Goal: Task Accomplishment & Management: Complete application form

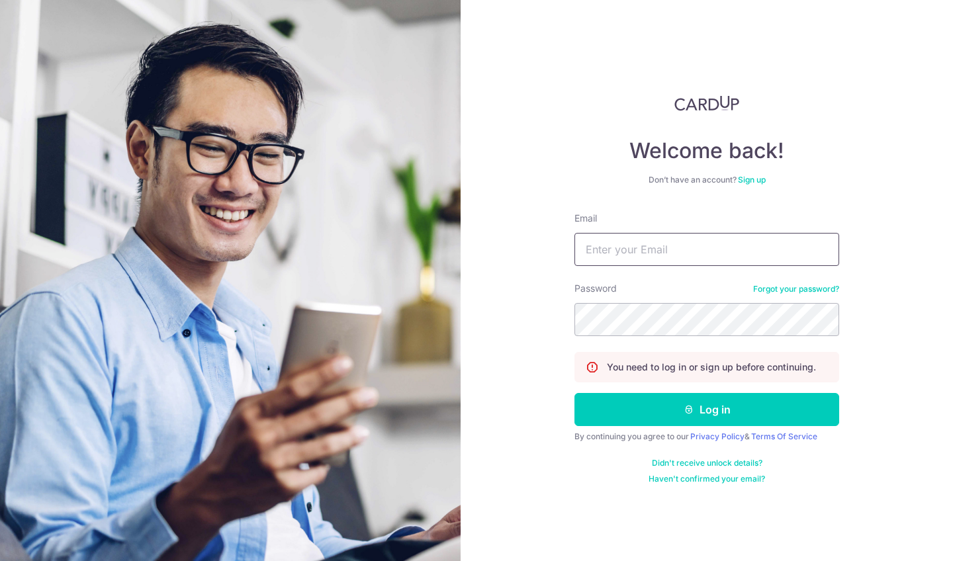
type input "[EMAIL_ADDRESS][DOMAIN_NAME]"
click at [706, 409] on button "Log in" at bounding box center [706, 409] width 265 height 33
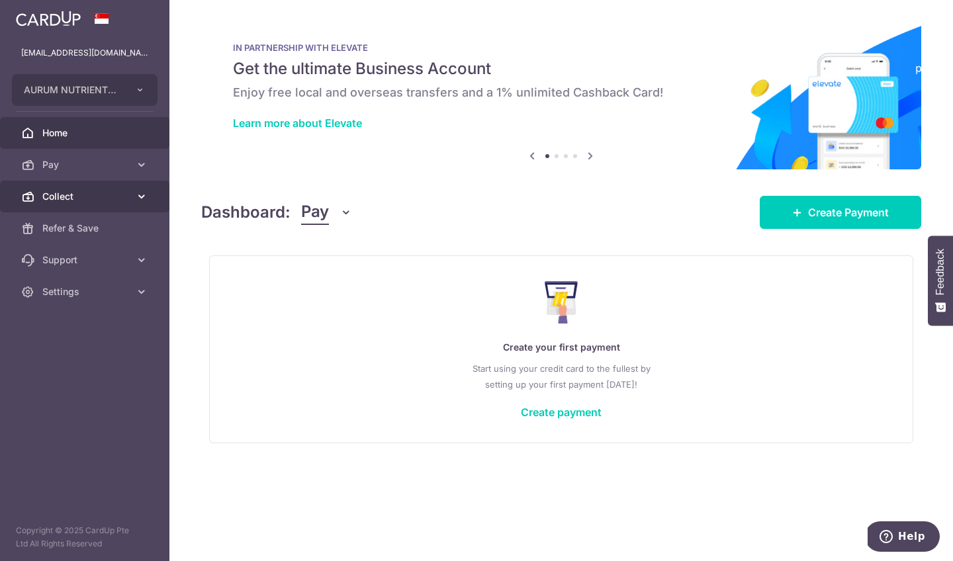
click at [60, 194] on span "Collect" at bounding box center [85, 196] width 87 height 13
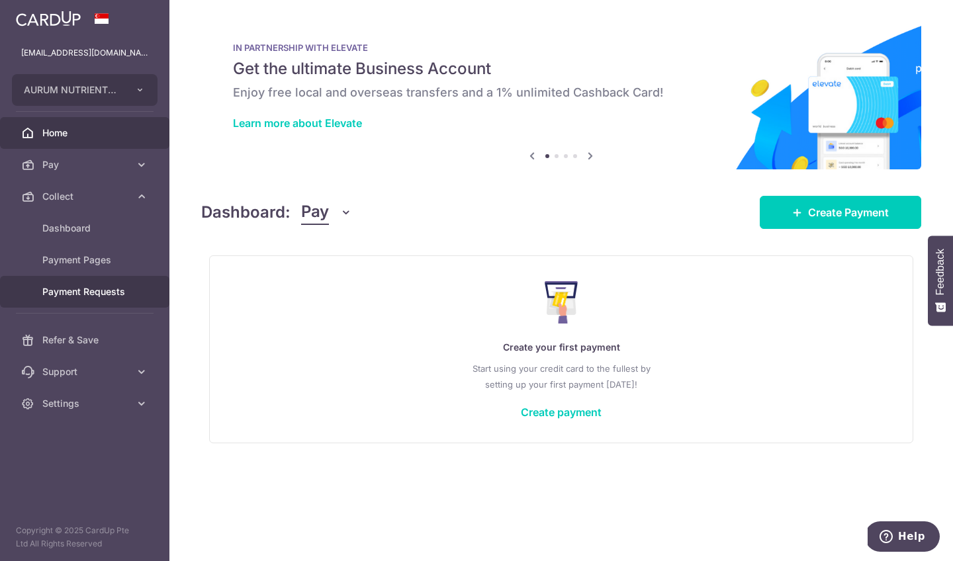
click at [83, 290] on span "Payment Requests" at bounding box center [85, 291] width 87 height 13
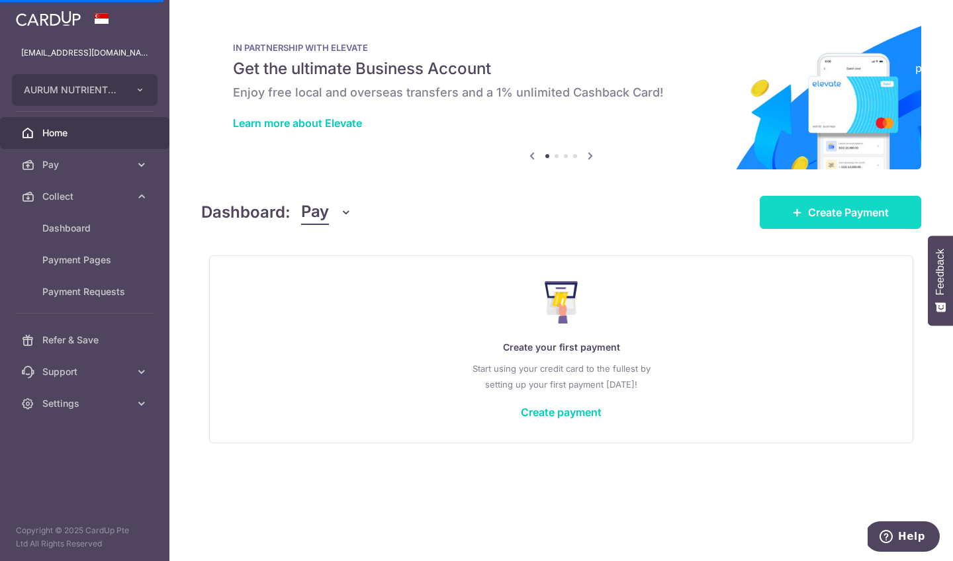
click at [855, 212] on span "Create Payment" at bounding box center [848, 212] width 81 height 16
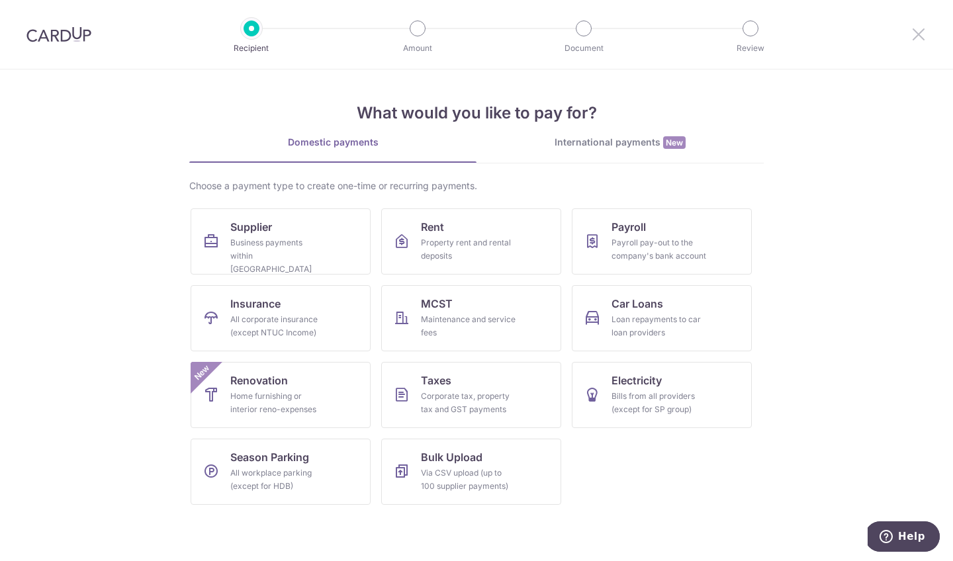
click at [920, 36] on icon at bounding box center [918, 34] width 16 height 17
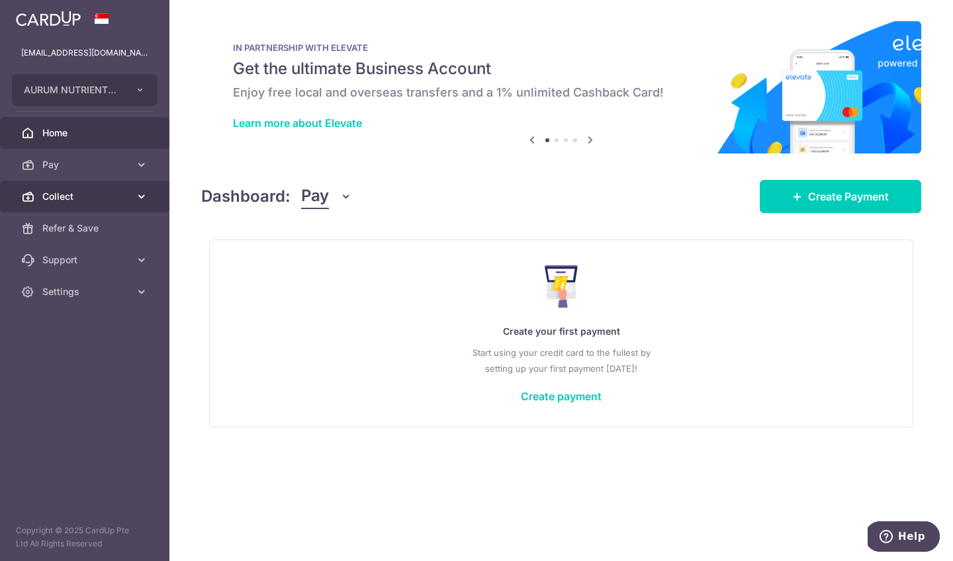
click at [144, 195] on icon at bounding box center [141, 196] width 13 height 13
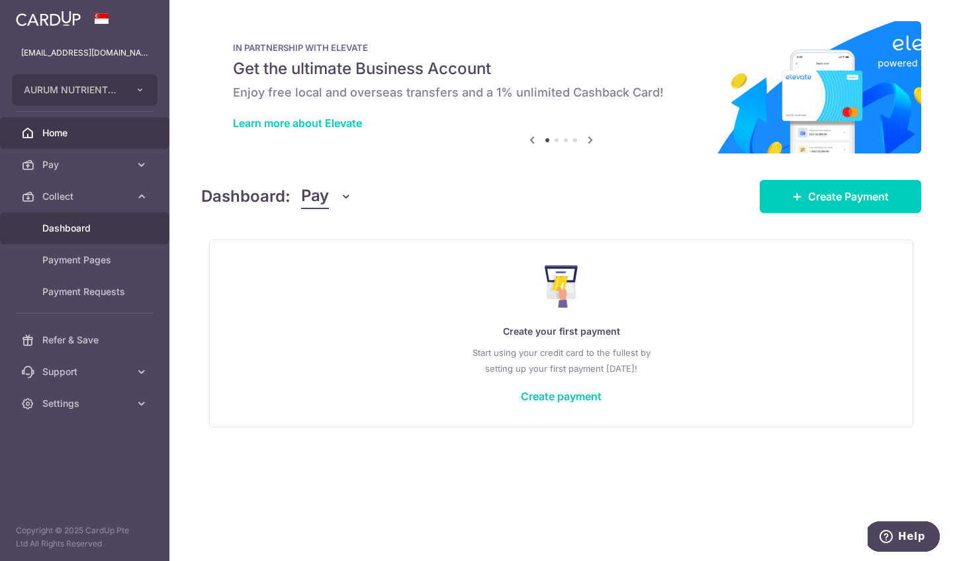
click at [71, 226] on span "Dashboard" at bounding box center [85, 228] width 87 height 13
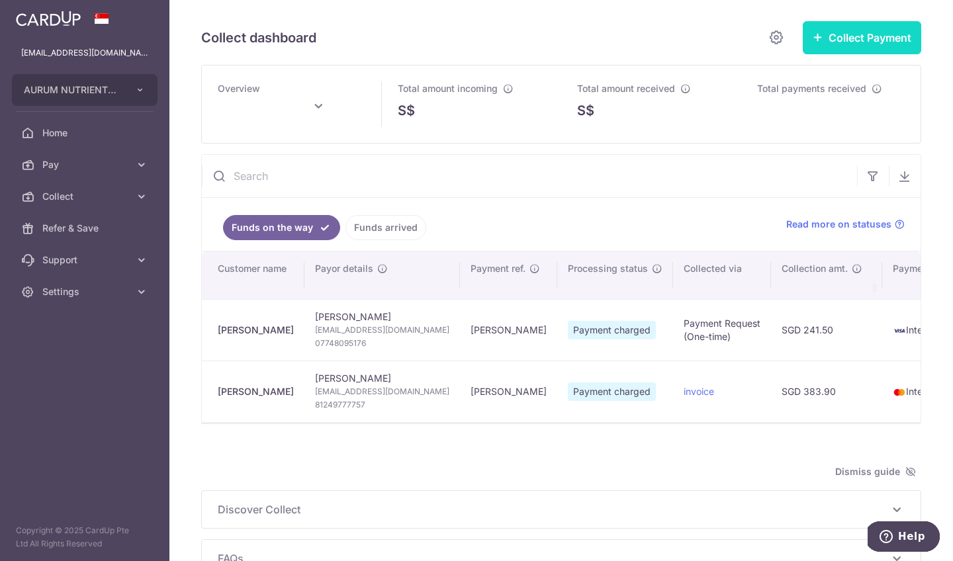
click at [828, 35] on button "Collect Payment" at bounding box center [861, 37] width 118 height 33
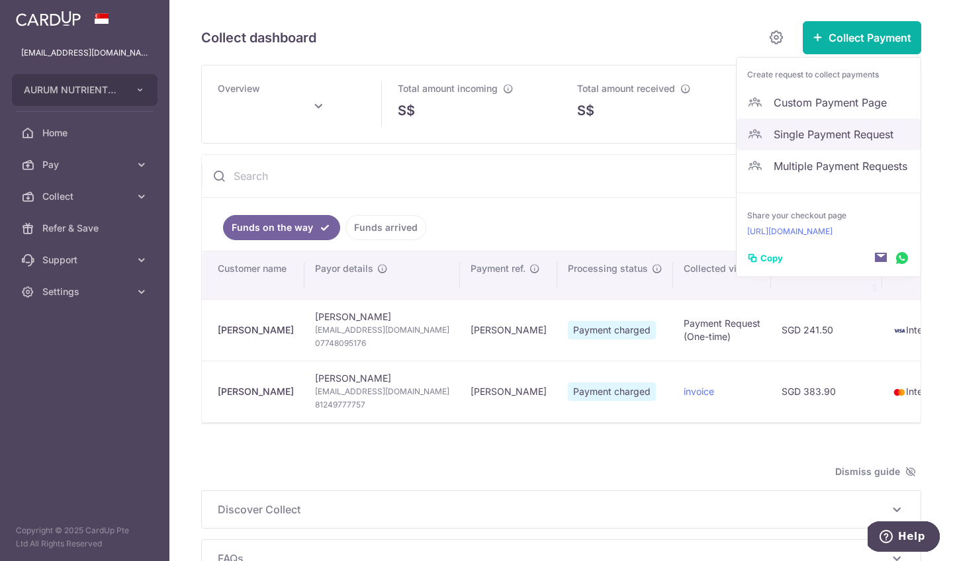
click at [823, 131] on span "Single Payment Request" at bounding box center [841, 134] width 136 height 16
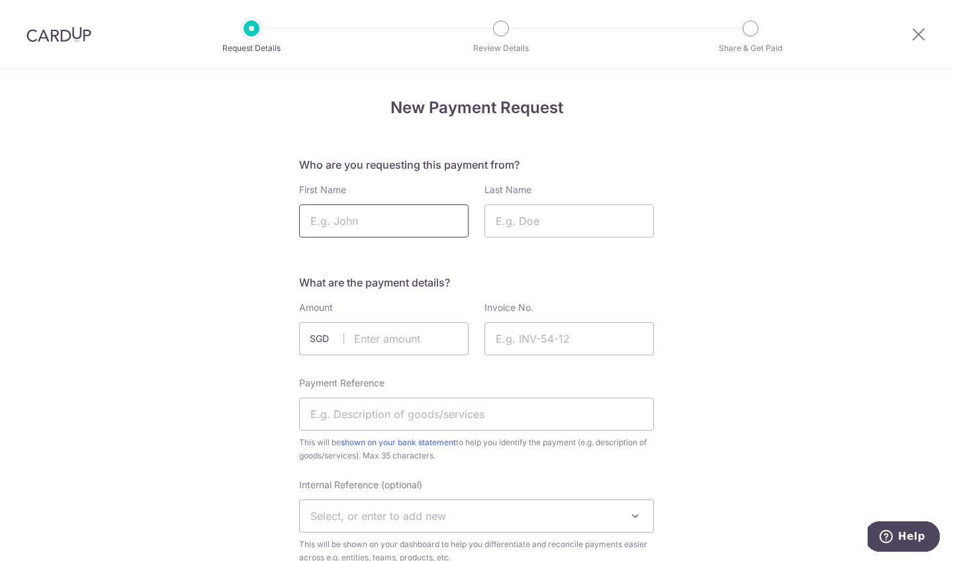
click at [382, 219] on input "First Name" at bounding box center [383, 220] width 169 height 33
type input "Oxana"
click at [521, 226] on input "Last Name" at bounding box center [568, 220] width 169 height 33
type input "A"
type input "S"
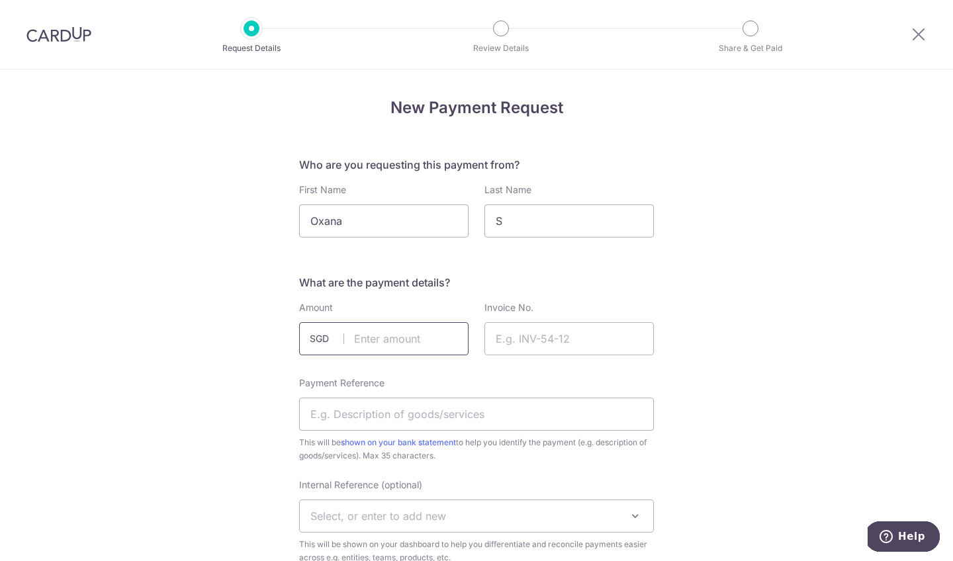
click at [405, 339] on input "text" at bounding box center [383, 338] width 169 height 33
type input "177.60"
click at [528, 329] on input "Invoice No." at bounding box center [568, 338] width 169 height 33
type input "1"
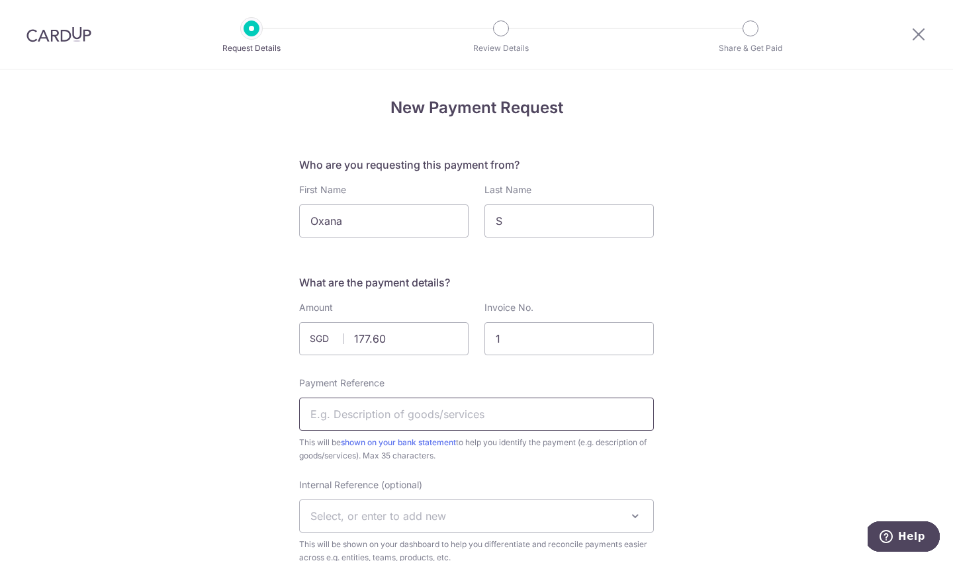
click at [491, 412] on input "Payment Reference" at bounding box center [476, 414] width 355 height 33
type input "Oxana"
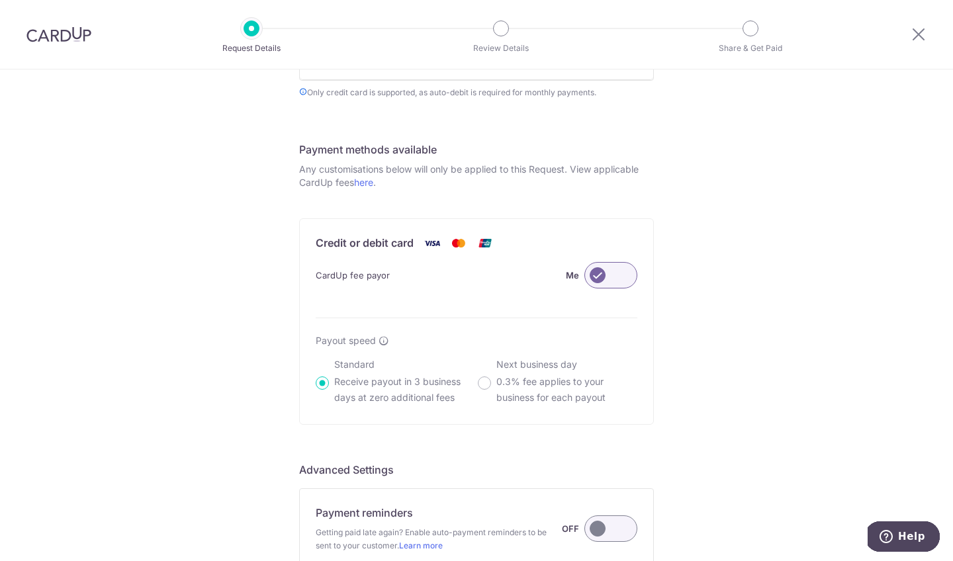
scroll to position [832, 0]
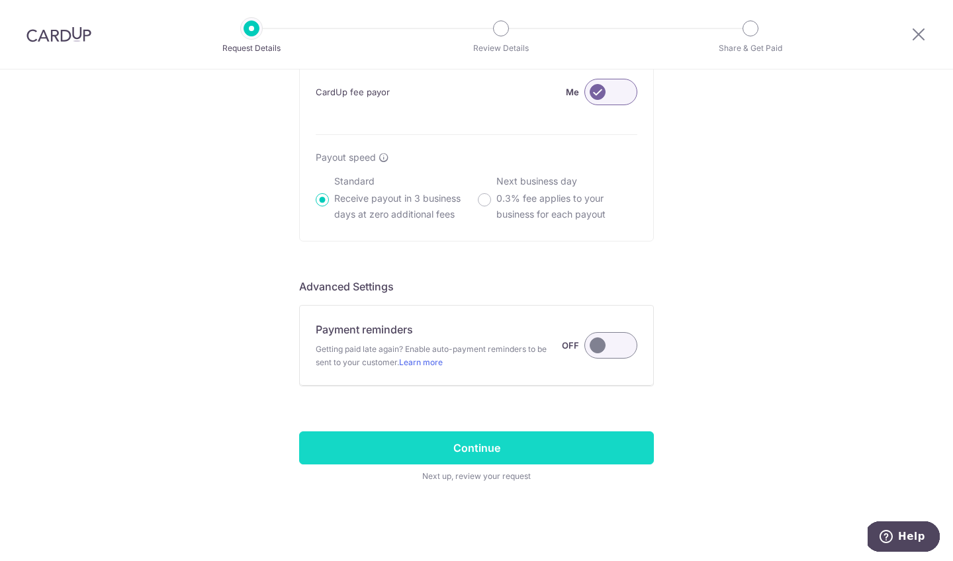
click at [531, 446] on input "Continue" at bounding box center [476, 447] width 355 height 33
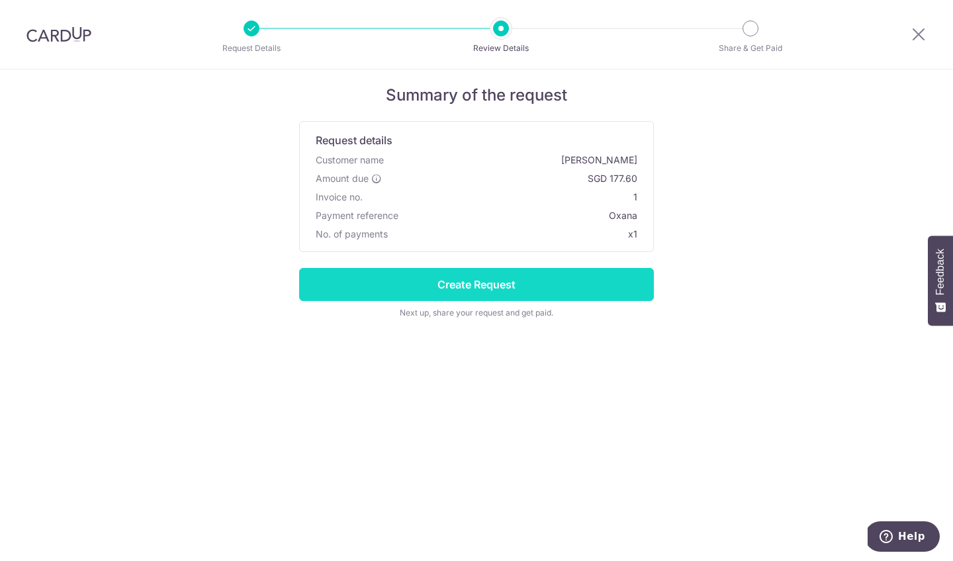
click at [519, 290] on input "Create Request" at bounding box center [476, 284] width 355 height 33
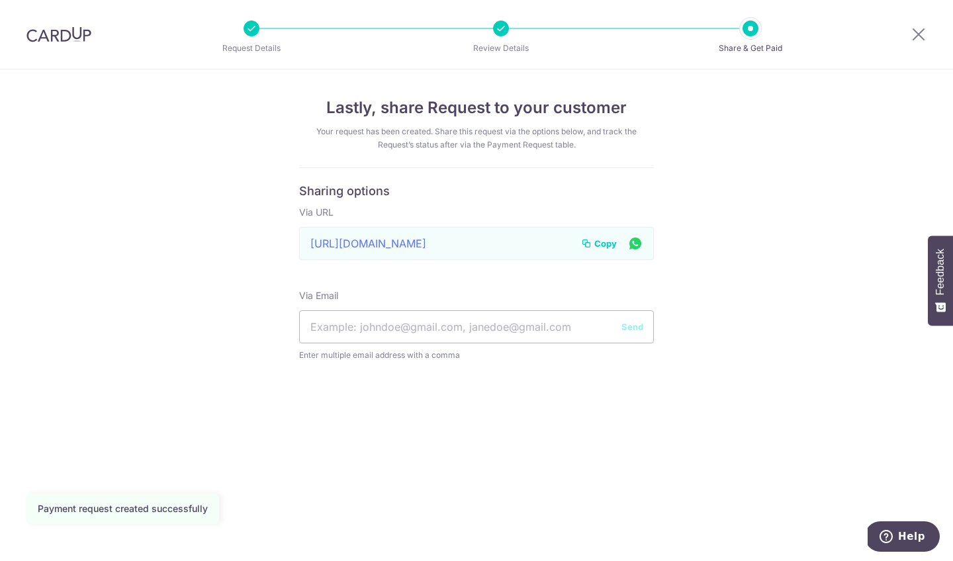
click at [607, 241] on span "Copy" at bounding box center [605, 243] width 22 height 13
click at [920, 33] on icon at bounding box center [918, 34] width 16 height 17
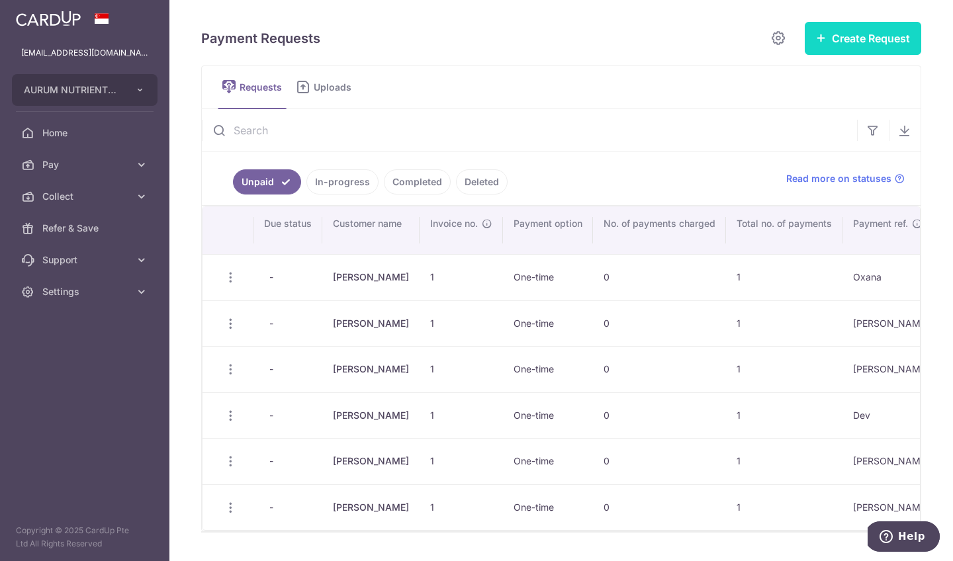
click at [829, 36] on button "Create Request" at bounding box center [862, 38] width 116 height 33
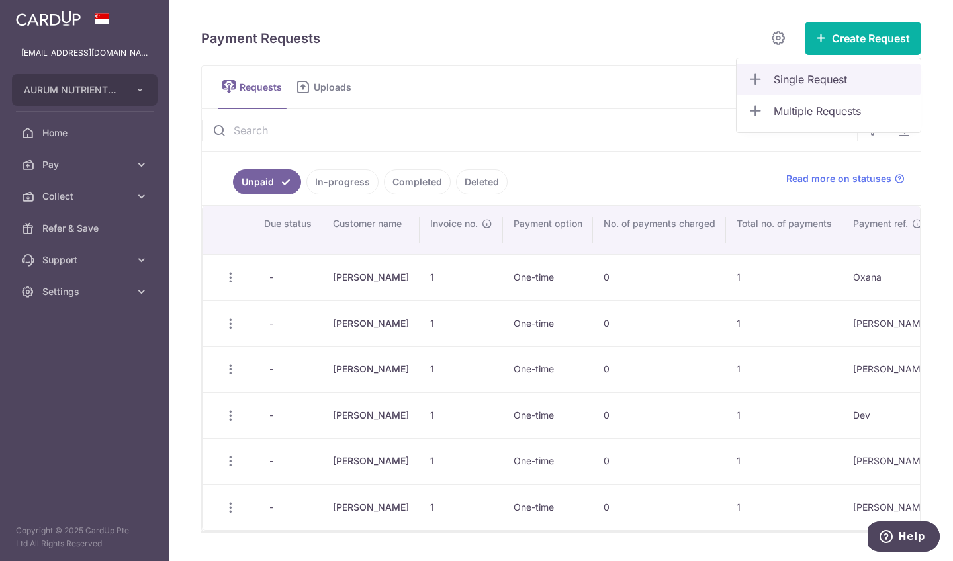
click at [822, 73] on span "Single Request" at bounding box center [841, 79] width 136 height 16
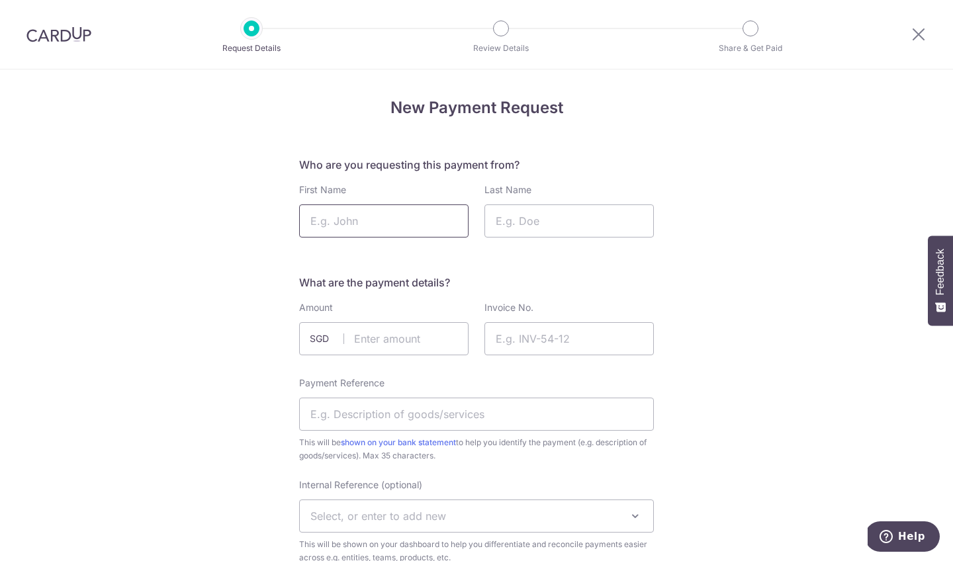
click at [411, 221] on input "First Name" at bounding box center [383, 220] width 169 height 33
type input "[PERSON_NAME]"
click at [586, 210] on input "Last Name" at bounding box center [568, 220] width 169 height 33
type input "S"
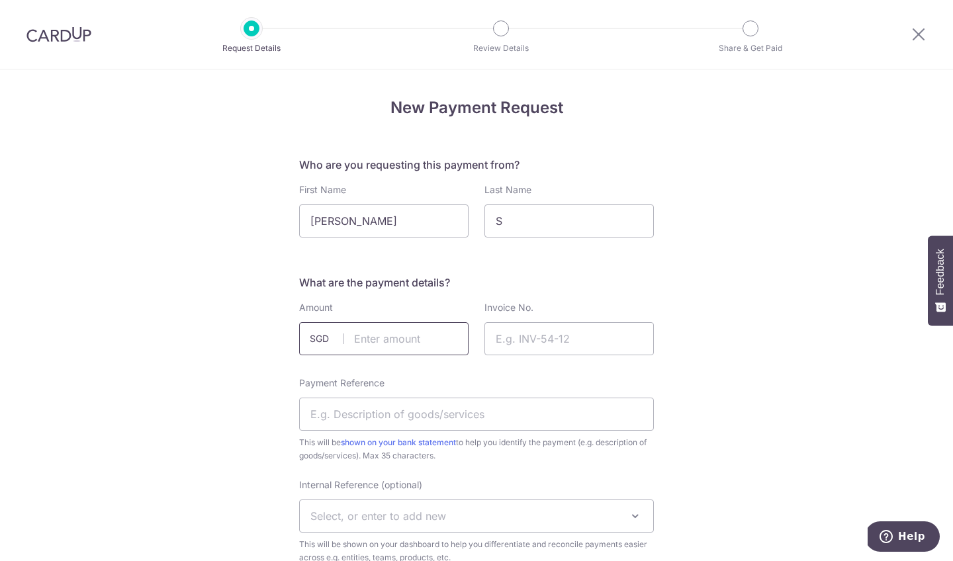
click at [396, 339] on input "text" at bounding box center [383, 338] width 169 height 33
type input "241.70"
click at [536, 338] on input "Invoice No." at bounding box center [568, 338] width 169 height 33
type input "1"
click at [444, 412] on input "Payment Reference" at bounding box center [476, 414] width 355 height 33
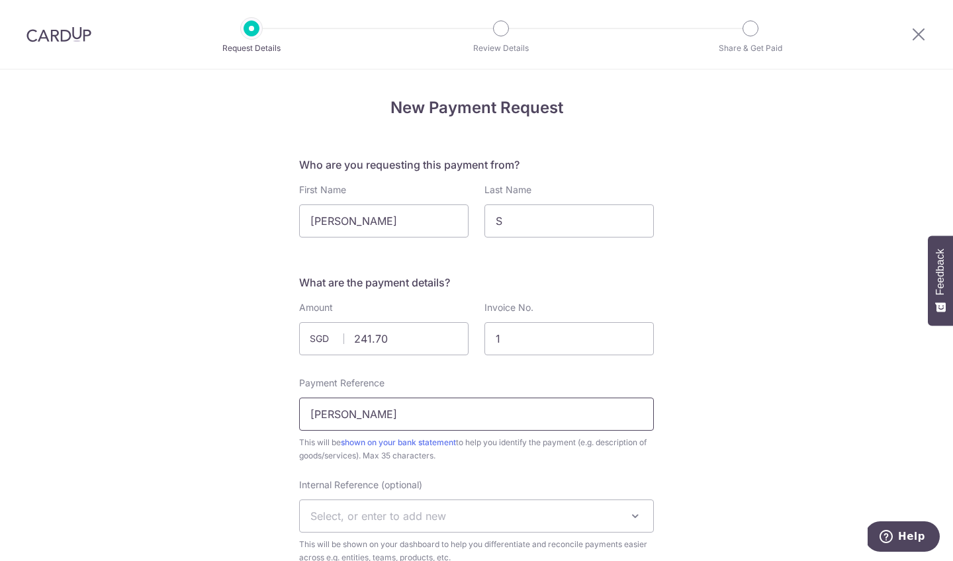
type input "[PERSON_NAME]"
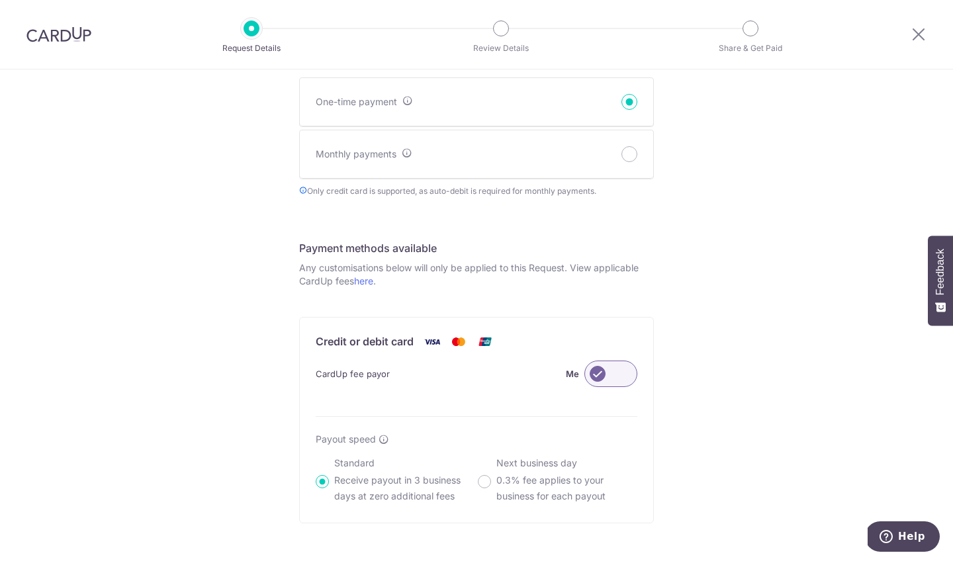
scroll to position [832, 0]
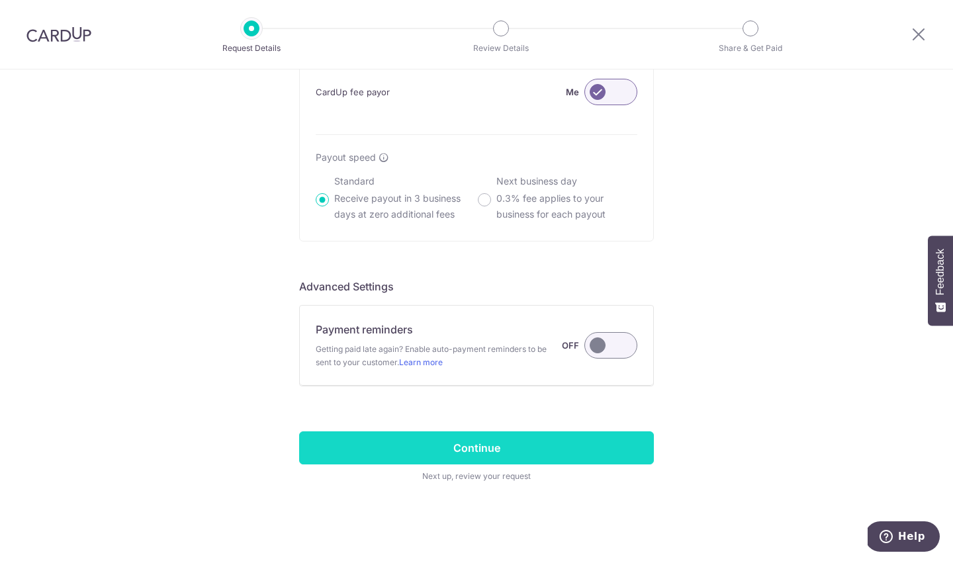
click at [518, 441] on input "Continue" at bounding box center [476, 447] width 355 height 33
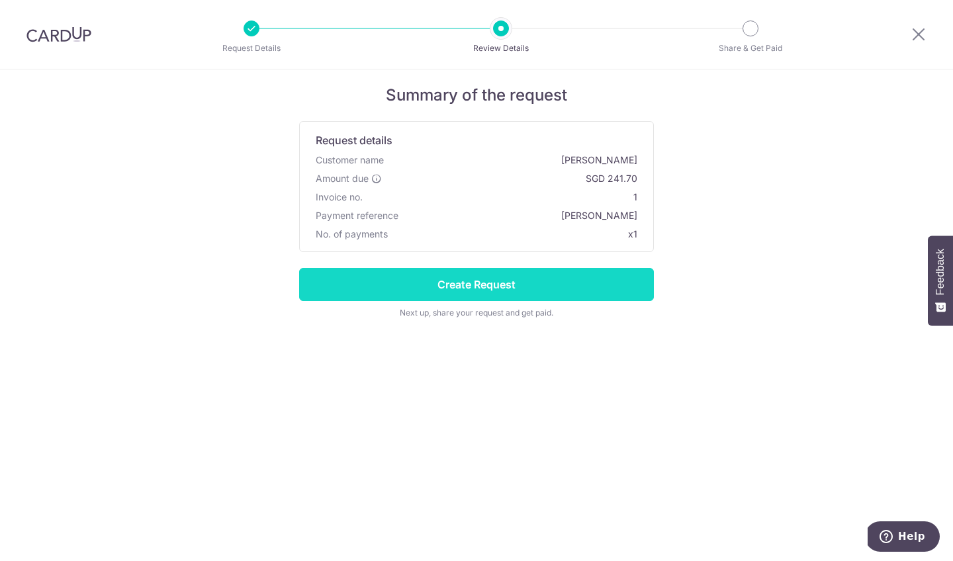
click at [468, 284] on input "Create Request" at bounding box center [476, 284] width 355 height 33
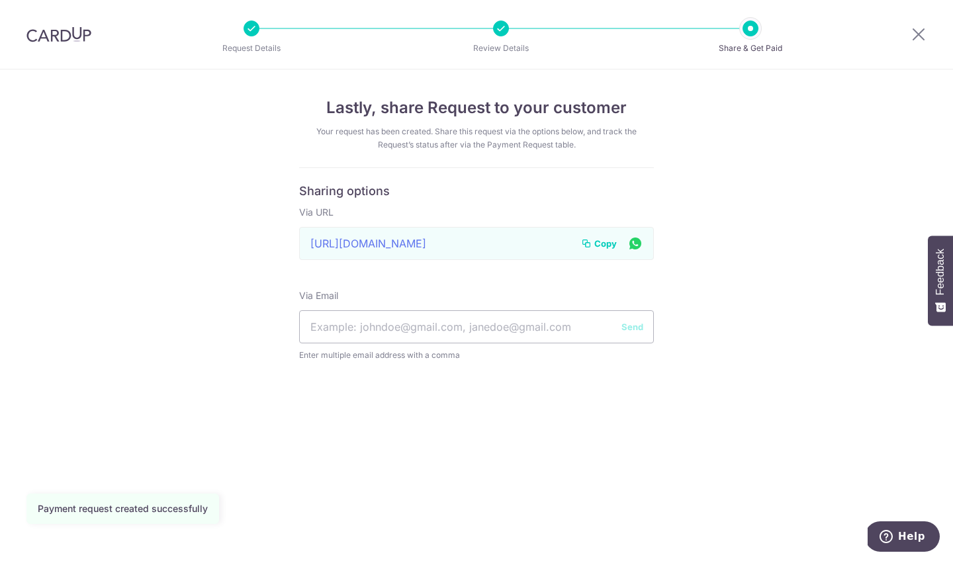
click at [605, 239] on span "Copy" at bounding box center [605, 243] width 22 height 13
click at [917, 38] on icon at bounding box center [918, 34] width 16 height 17
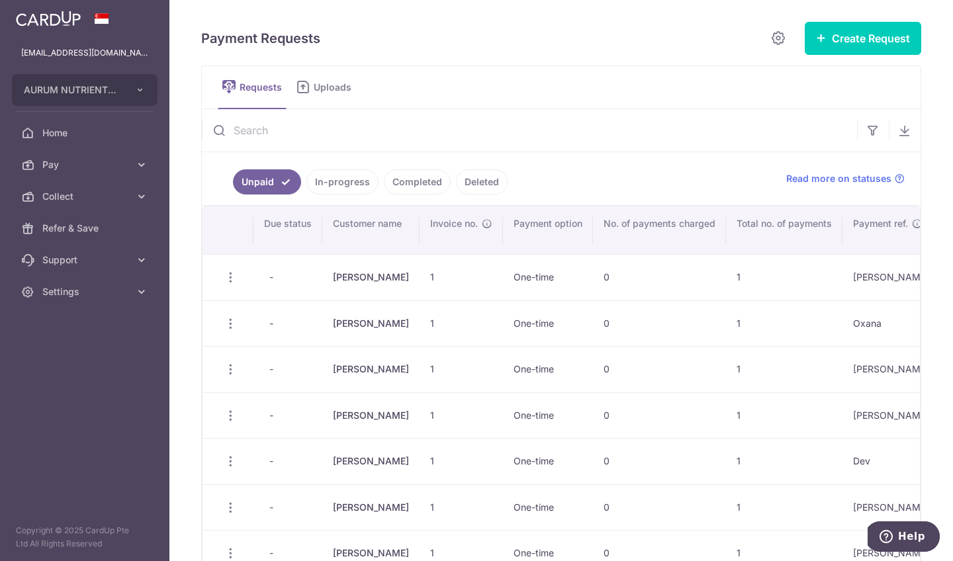
click at [331, 177] on link "In-progress" at bounding box center [342, 181] width 72 height 25
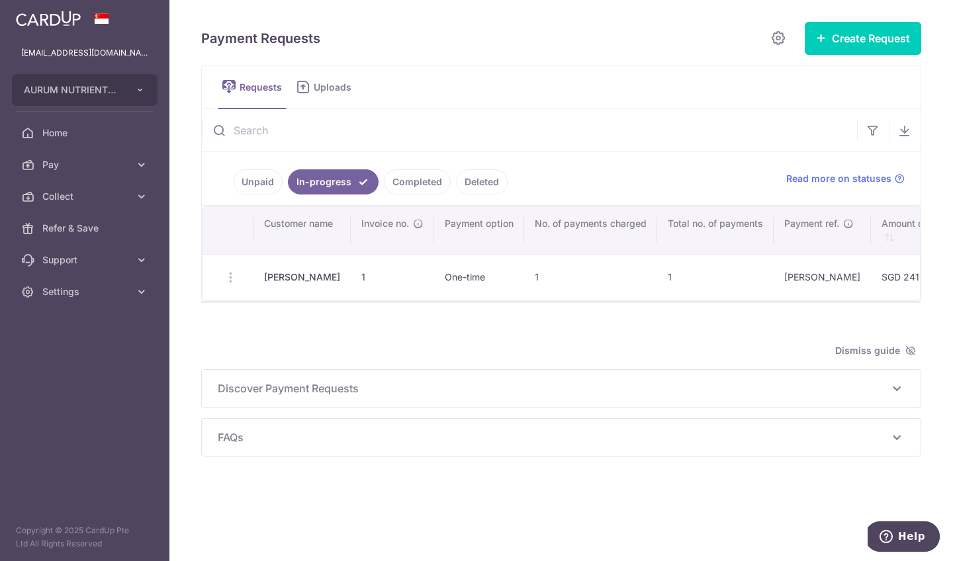
click at [419, 180] on link "Completed" at bounding box center [417, 181] width 67 height 25
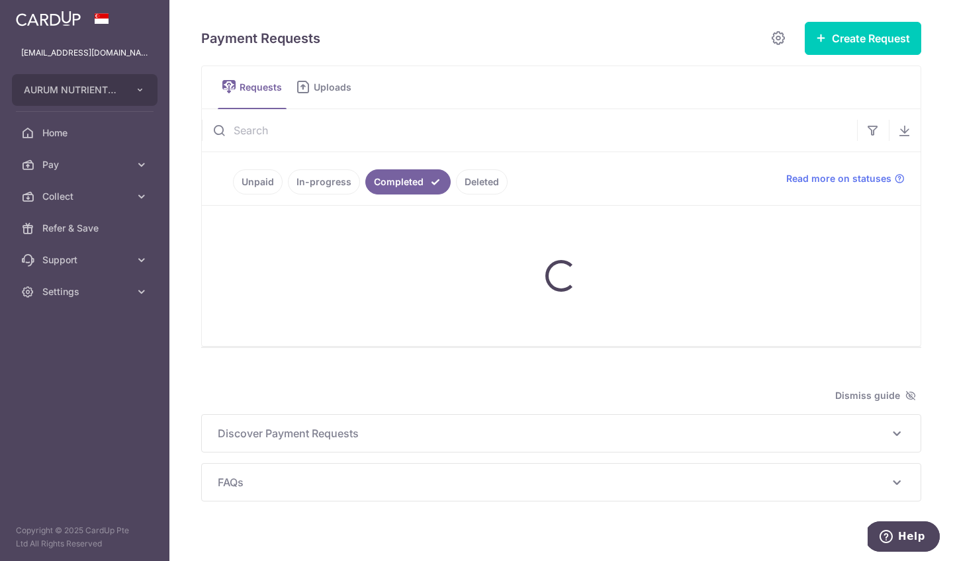
click at [314, 180] on link "In-progress" at bounding box center [324, 181] width 72 height 25
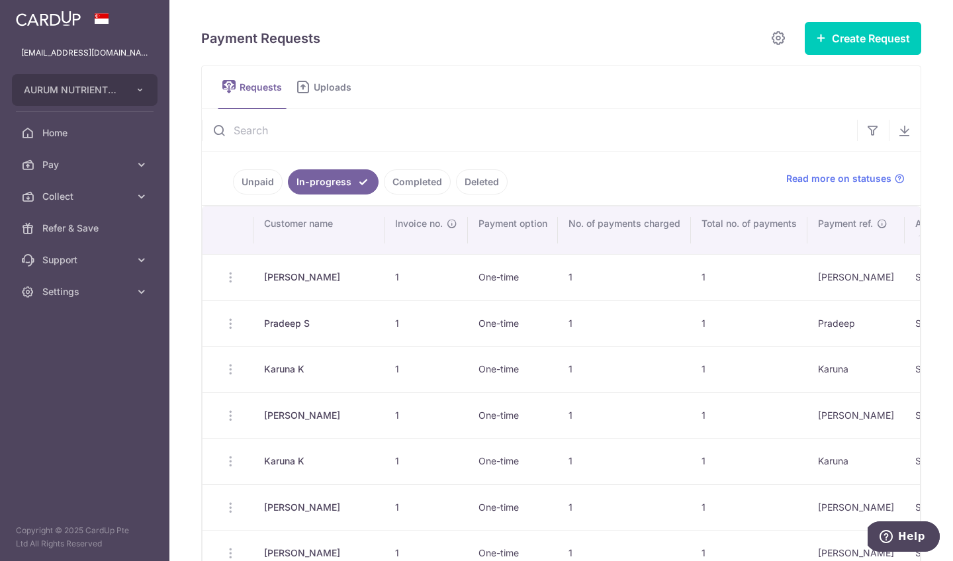
click at [425, 184] on link "Completed" at bounding box center [417, 181] width 67 height 25
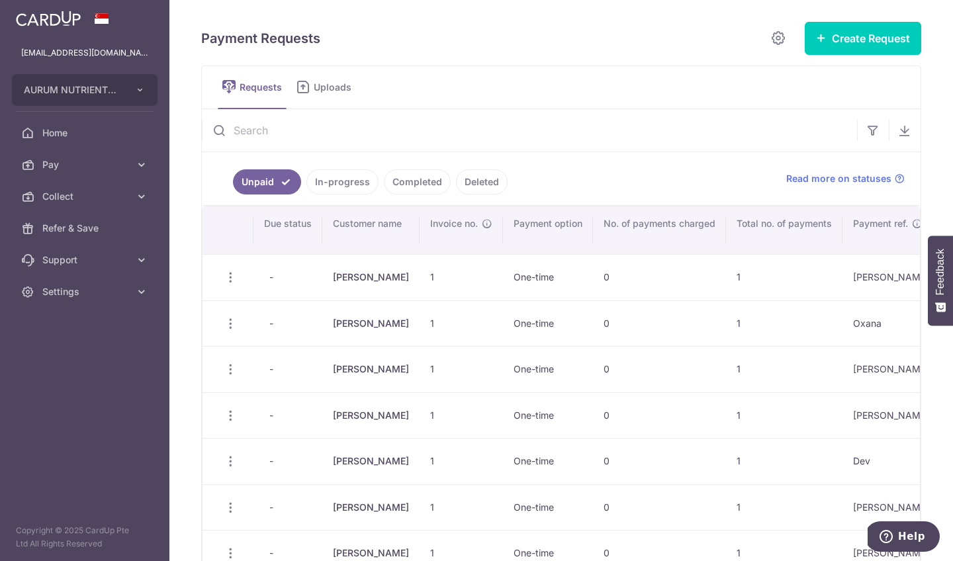
click at [425, 184] on link "Completed" at bounding box center [417, 181] width 67 height 25
